Goal: Information Seeking & Learning: Check status

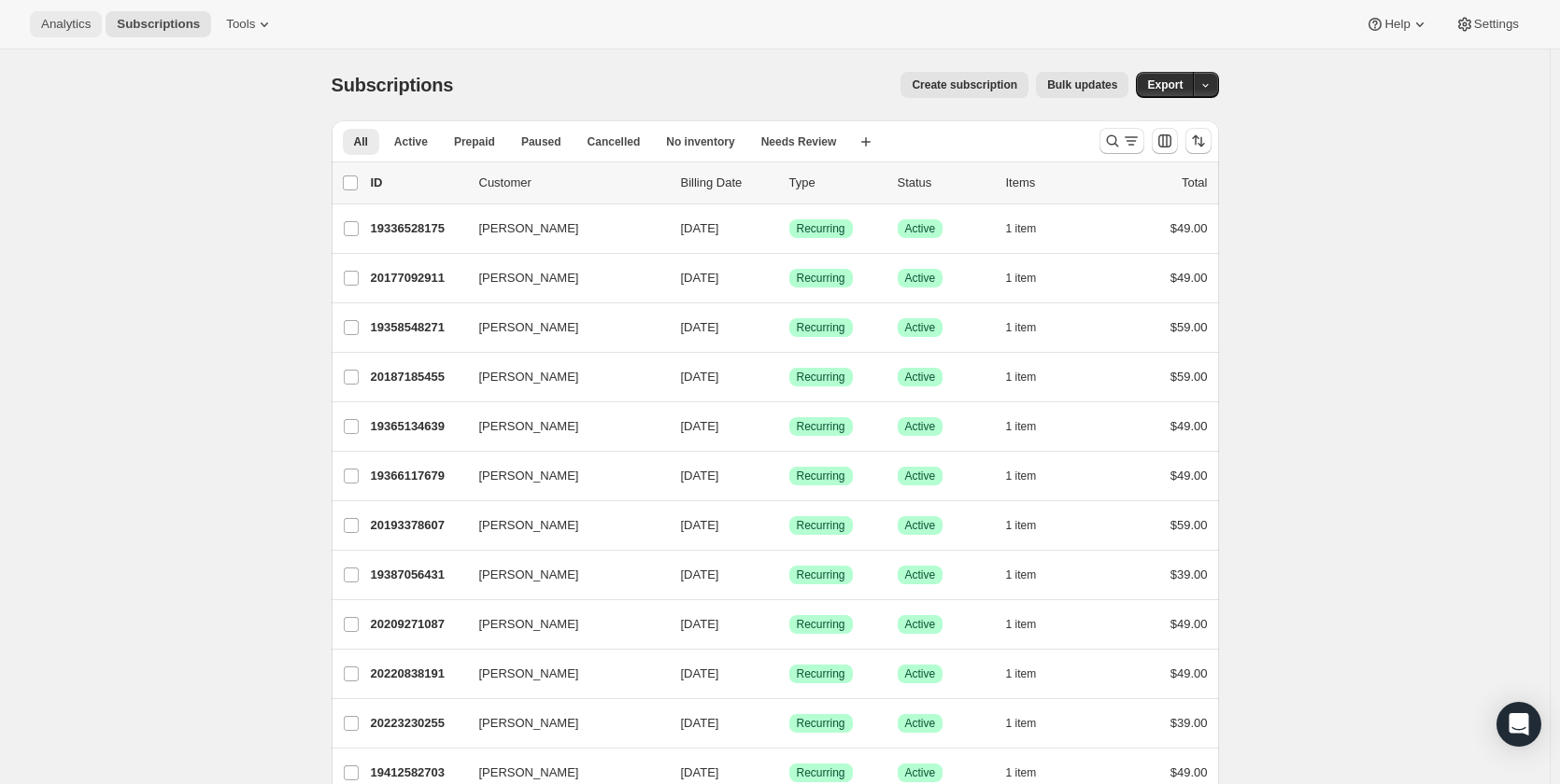
click at [60, 22] on span "Analytics" at bounding box center [66, 24] width 49 height 15
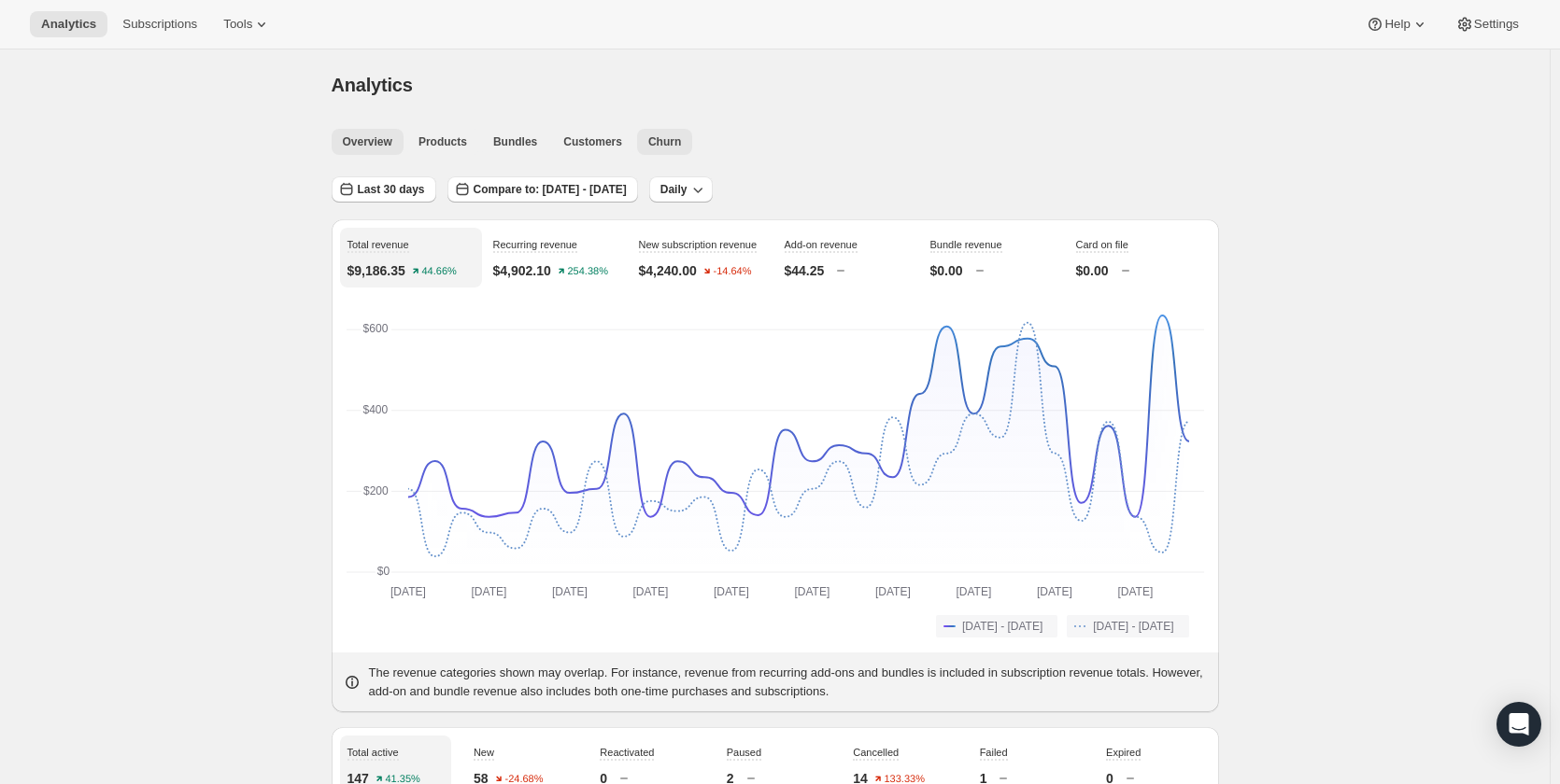
click at [668, 139] on span "Churn" at bounding box center [664, 141] width 33 height 15
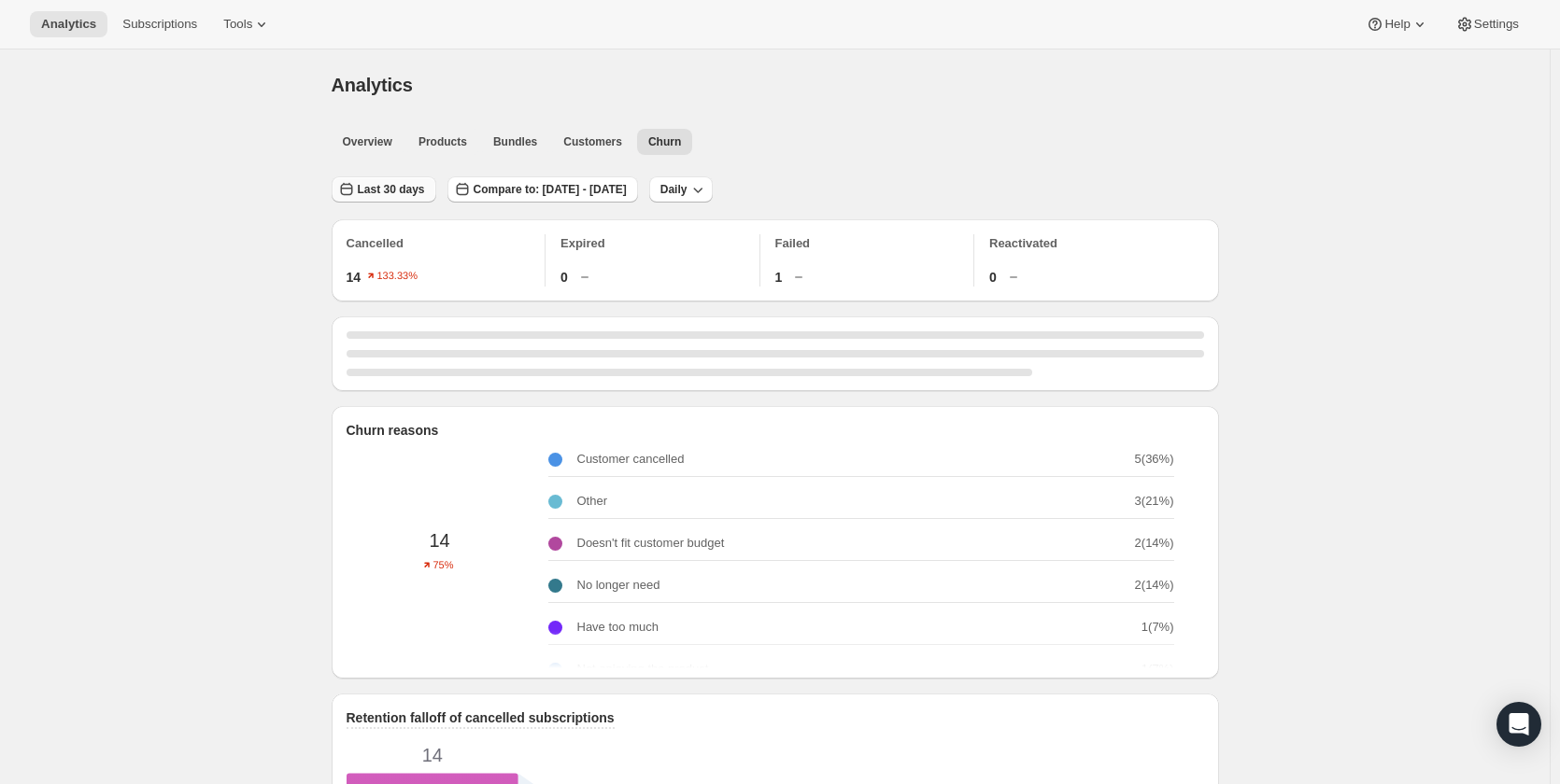
click at [425, 187] on span "Last 30 days" at bounding box center [391, 189] width 67 height 15
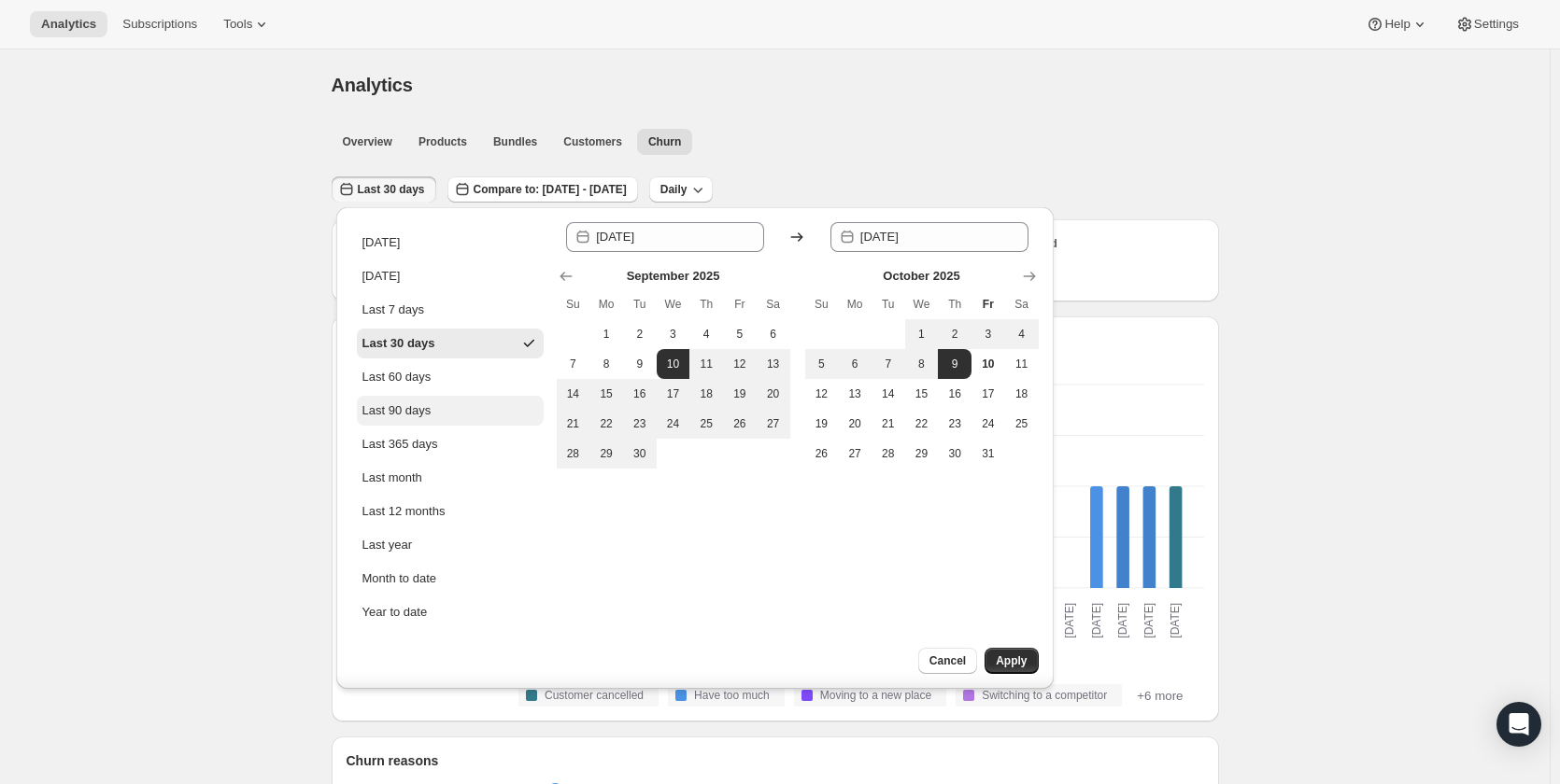
click at [424, 412] on div "Last 90 days" at bounding box center [397, 410] width 69 height 19
type input "[DATE]"
click at [1085, 146] on ul "Overview Products Bundles Customers Churn More views" at bounding box center [770, 141] width 883 height 26
